Goal: Task Accomplishment & Management: Manage account settings

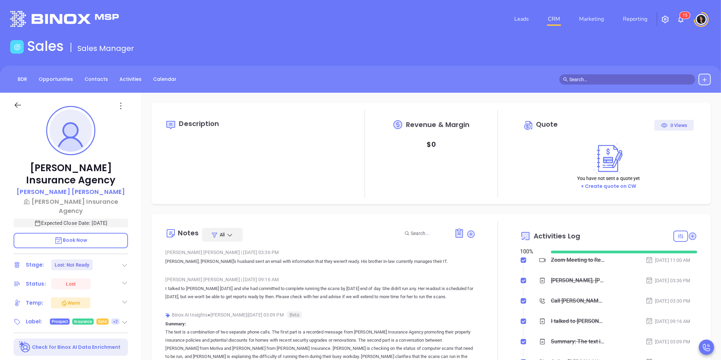
type input "[DATE]"
drag, startPoint x: 545, startPoint y: 11, endPoint x: 550, endPoint y: 14, distance: 5.6
click at [545, 11] on nav "Leads CRM Marketing Reporting" at bounding box center [581, 19] width 152 height 24
click at [552, 17] on link "CRM" at bounding box center [554, 19] width 18 height 14
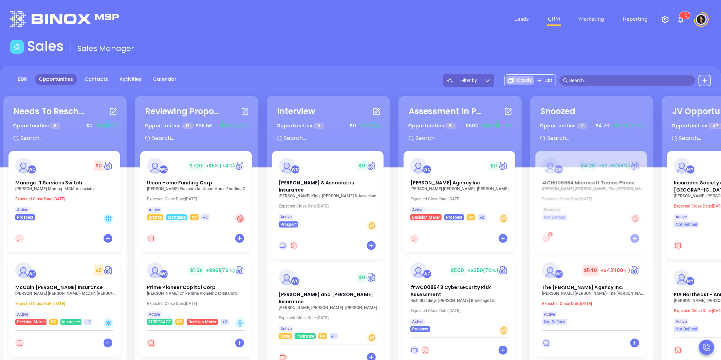
click at [178, 187] on p "Juan Enamorado - Union Home Funding Corp" at bounding box center [198, 188] width 102 height 5
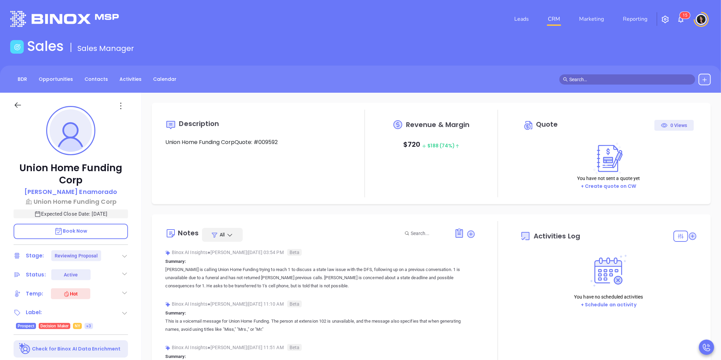
type input "[DATE]"
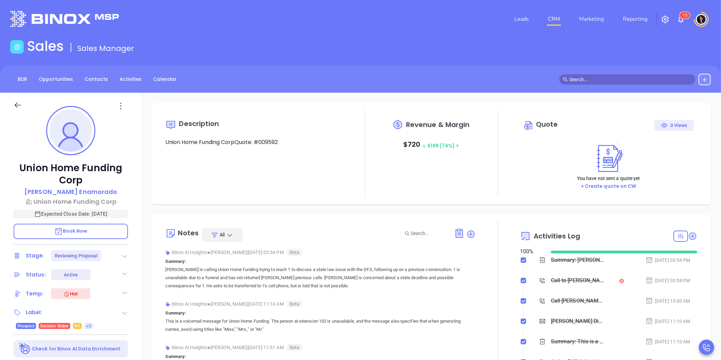
scroll to position [197, 0]
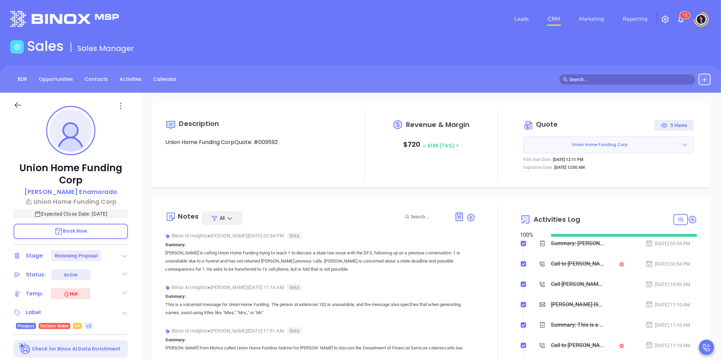
type input "[PERSON_NAME]"
click at [684, 144] on div at bounding box center [684, 144] width 17 height 7
click at [637, 189] on link "Edit in ConnectWise Sell" at bounding box center [642, 188] width 60 height 7
click at [555, 18] on link "CRM" at bounding box center [554, 19] width 18 height 14
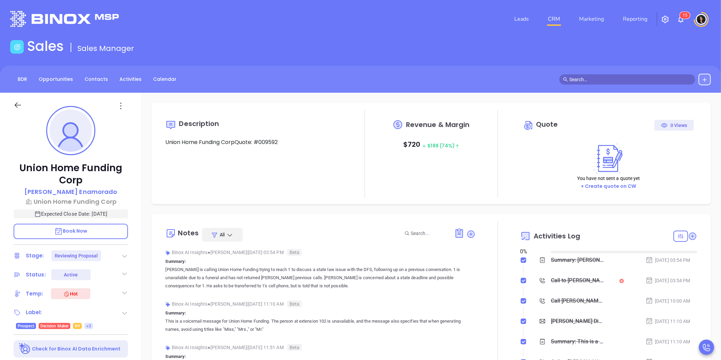
type input "[DATE]"
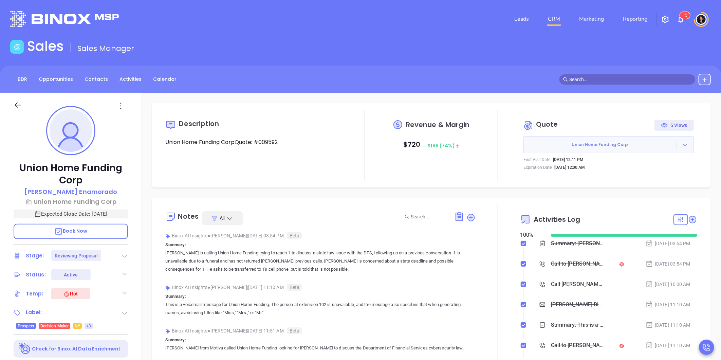
click at [682, 146] on icon at bounding box center [685, 144] width 7 height 7
click at [643, 185] on link "Edit in ConnectWise Sell" at bounding box center [642, 188] width 60 height 7
type input "[PERSON_NAME]"
click at [677, 148] on button "Union Home Funding Corp" at bounding box center [608, 144] width 170 height 17
click at [682, 145] on icon at bounding box center [685, 144] width 7 height 7
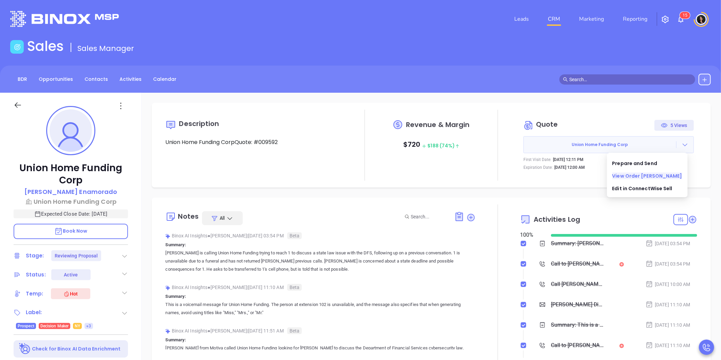
click at [648, 172] on link "View Order [PERSON_NAME]" at bounding box center [647, 175] width 70 height 7
click at [452, 39] on div "Sales Sales Manager" at bounding box center [360, 47] width 709 height 19
click at [548, 15] on link "CRM" at bounding box center [554, 19] width 18 height 14
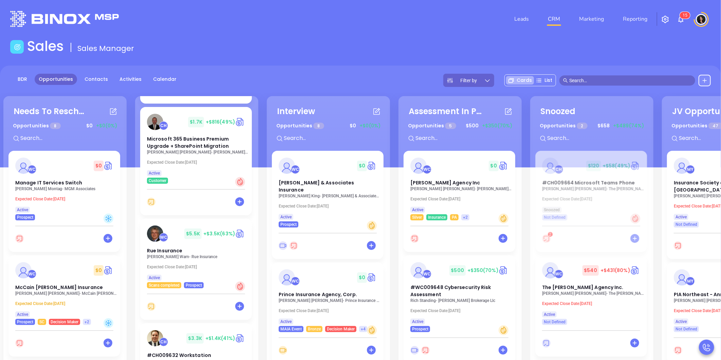
scroll to position [490, 0]
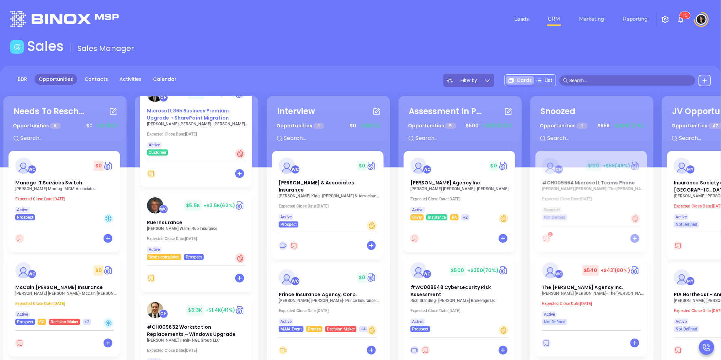
click at [187, 115] on span "Microsoft 365 Business Premium Upgrade + SharePoint Migration" at bounding box center [188, 114] width 82 height 14
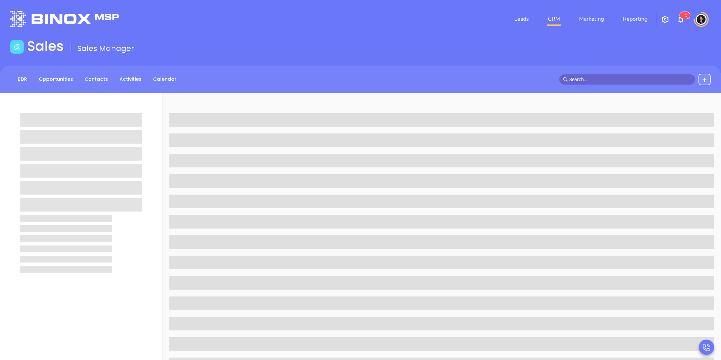
click at [356, 58] on main "Sales Sales Manager BDR Opportunities Contacts Activities Calendar Call Now Cal…" at bounding box center [360, 290] width 721 height 504
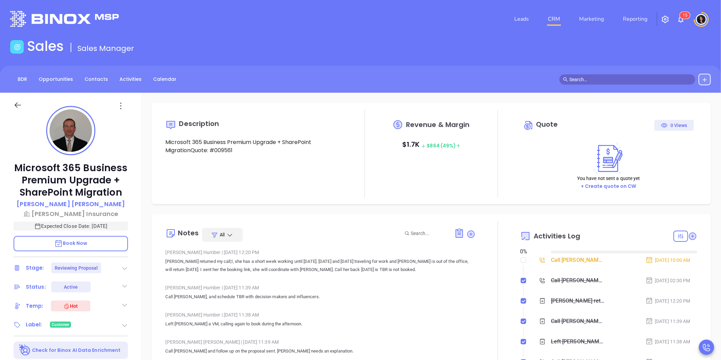
type input "[DATE]"
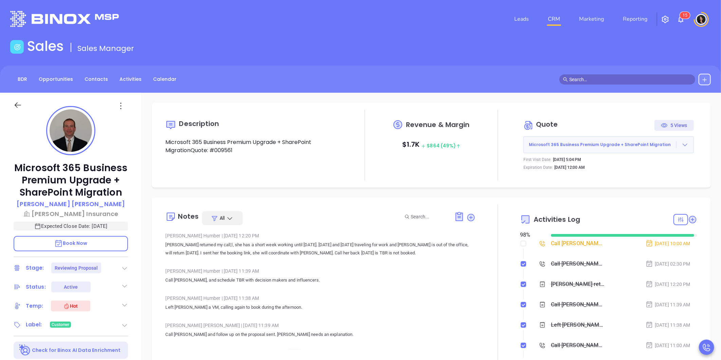
type input "[PERSON_NAME]"
click at [557, 15] on link "CRM" at bounding box center [554, 19] width 18 height 14
